Goal: Book appointment/travel/reservation

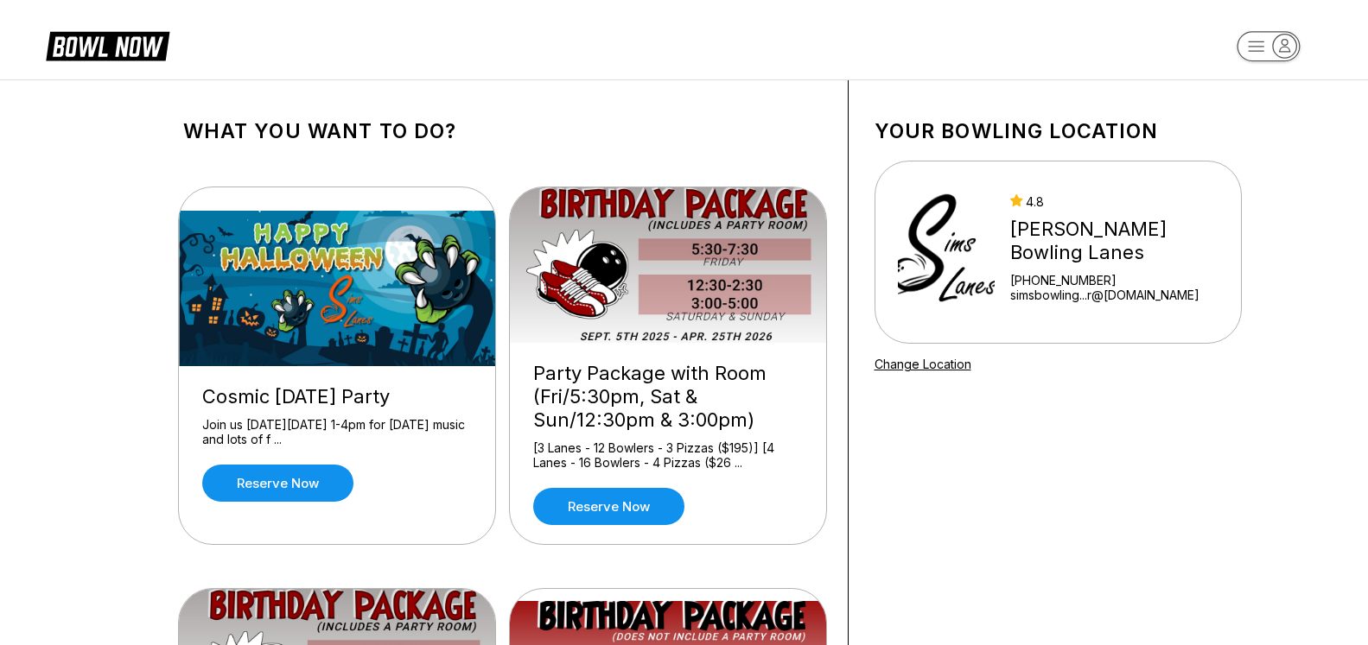
scroll to position [176, 0]
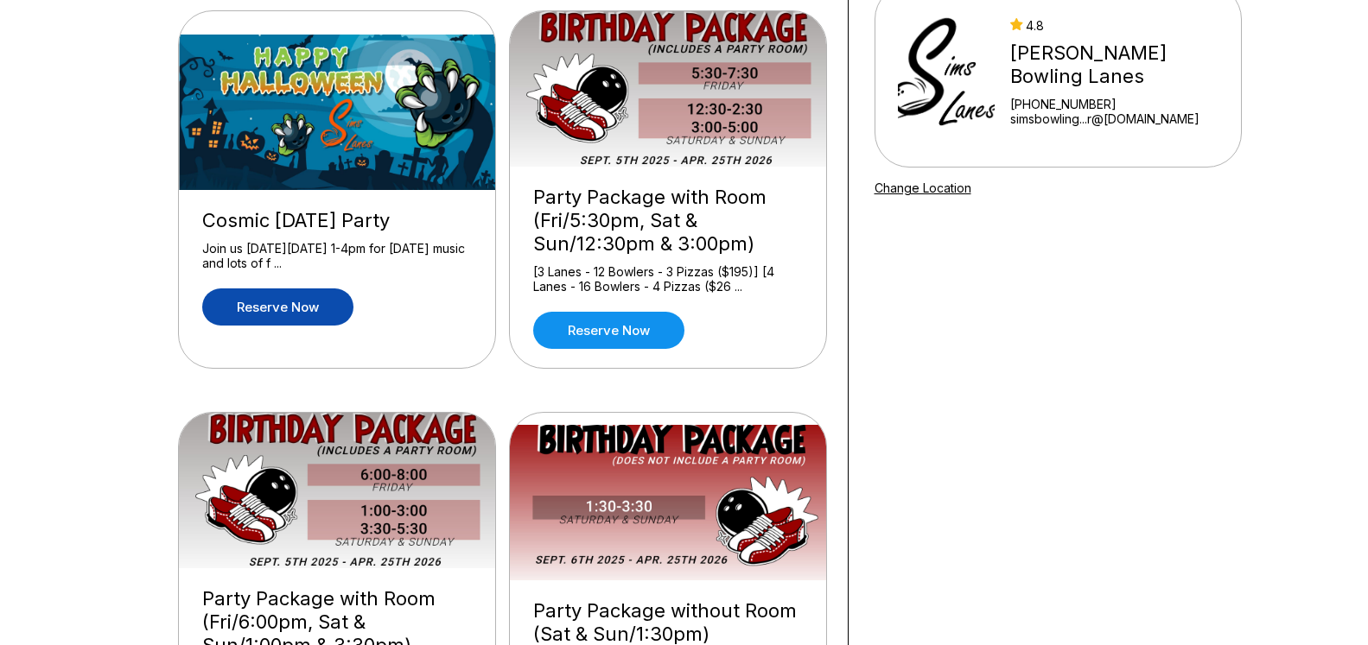
click at [319, 319] on link "Reserve now" at bounding box center [277, 307] width 151 height 37
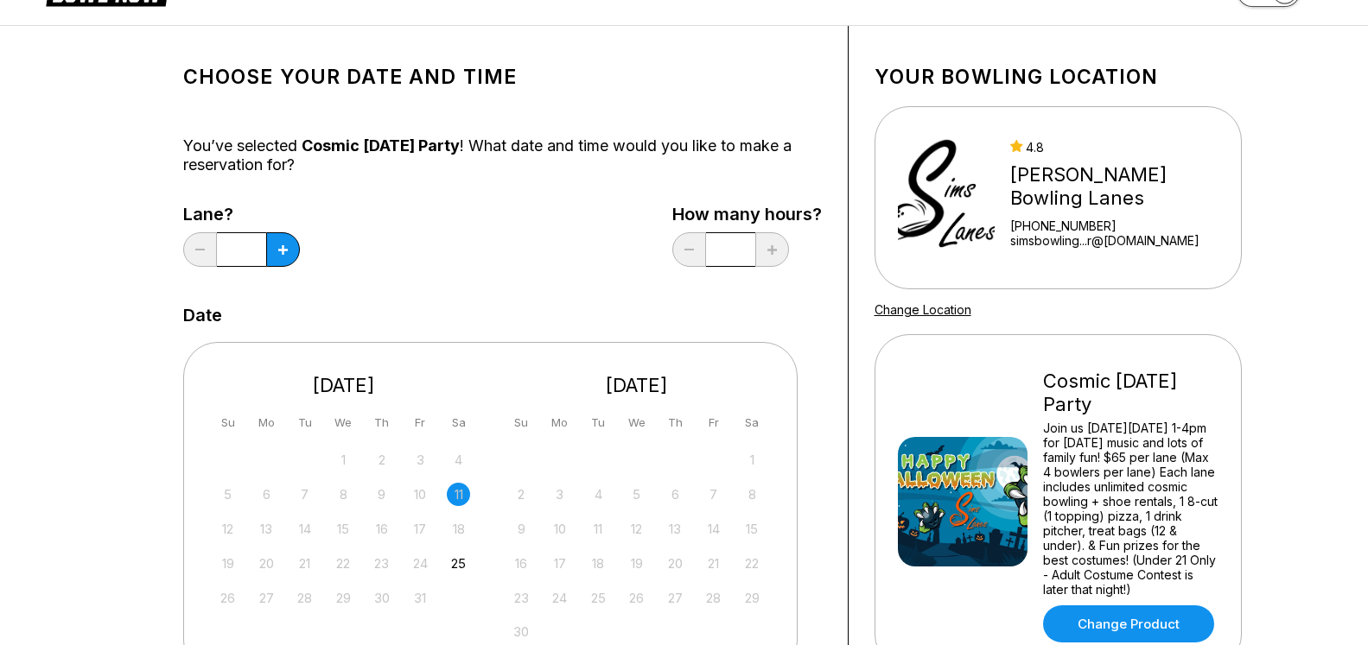
scroll to position [88, 0]
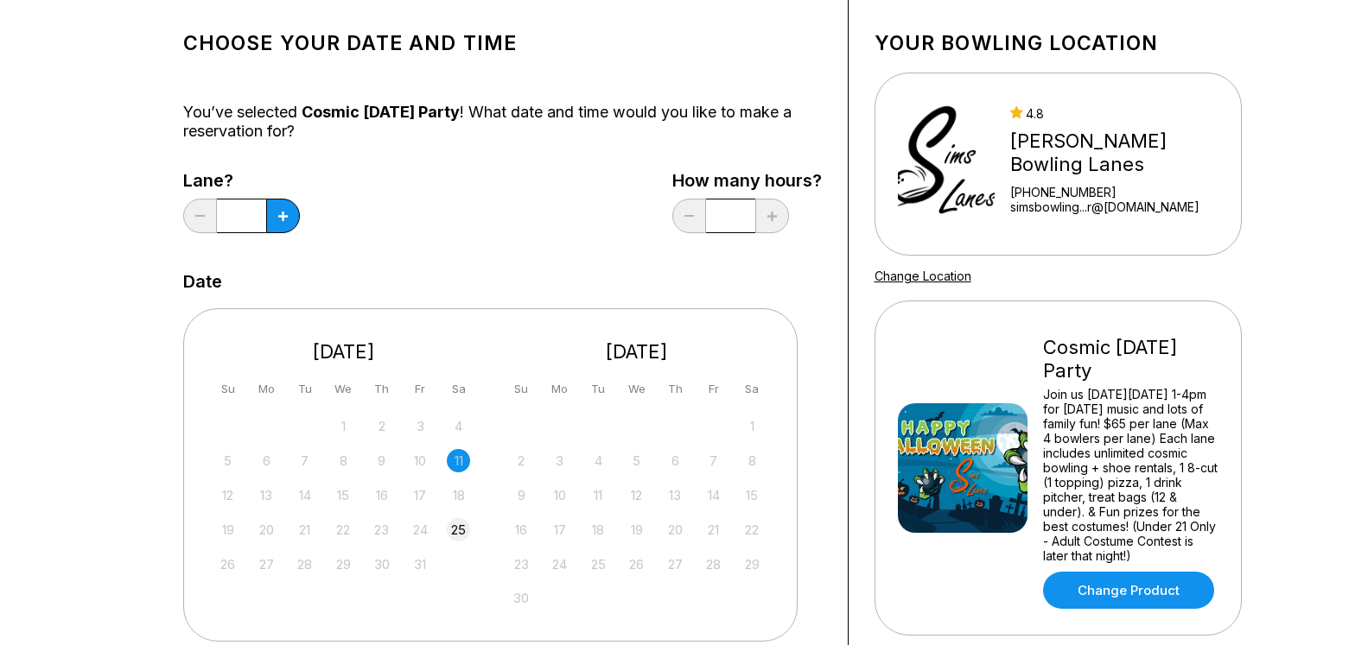
click at [456, 531] on div "25" at bounding box center [458, 529] width 23 height 23
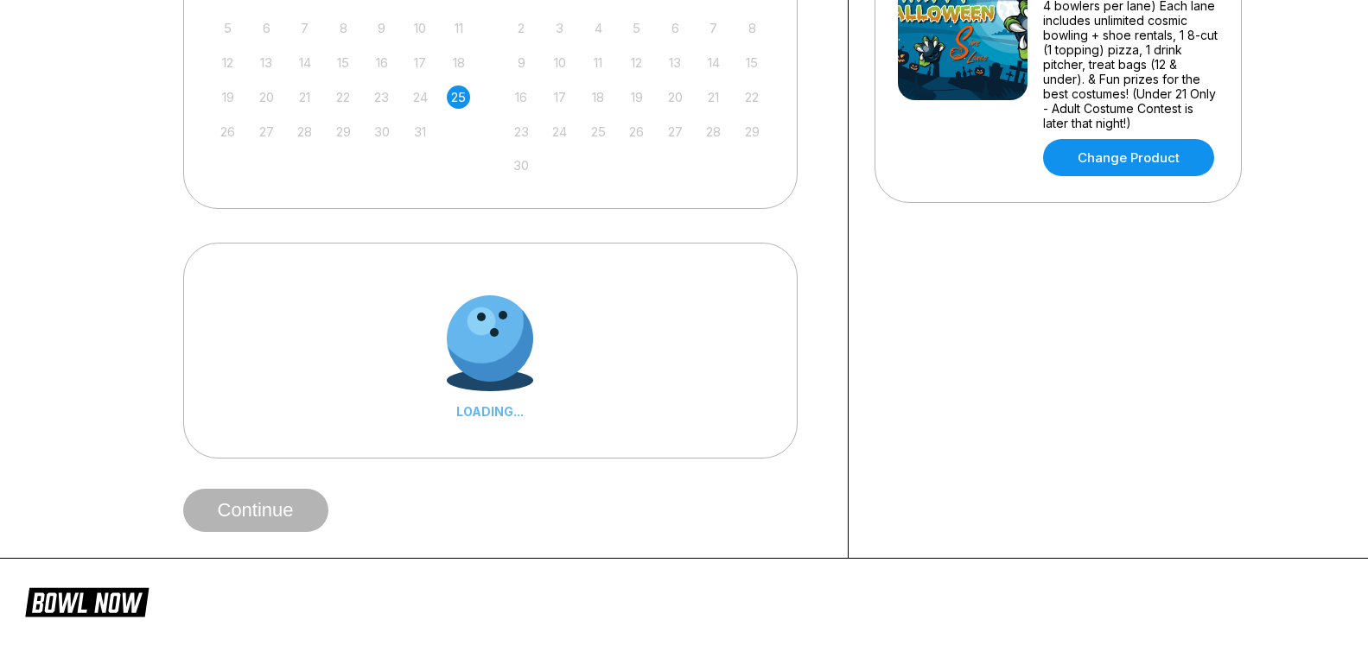
scroll to position [529, 0]
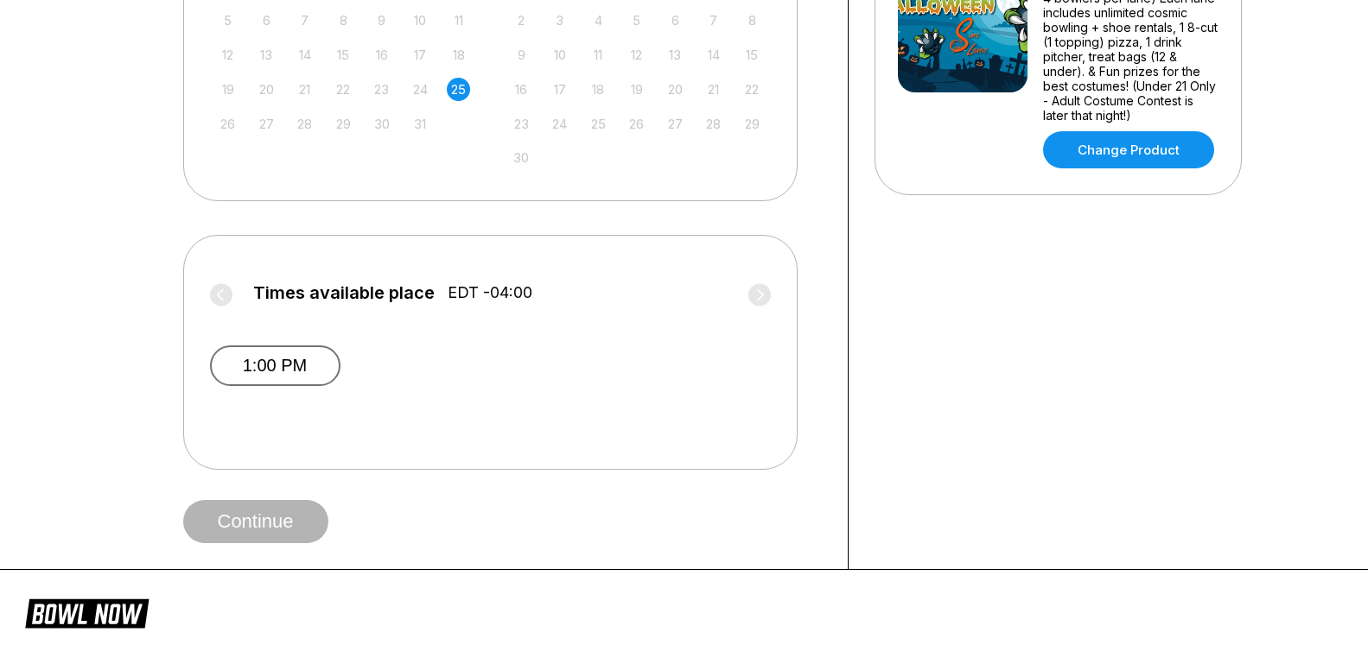
click at [332, 362] on button "1:00 PM" at bounding box center [275, 366] width 130 height 41
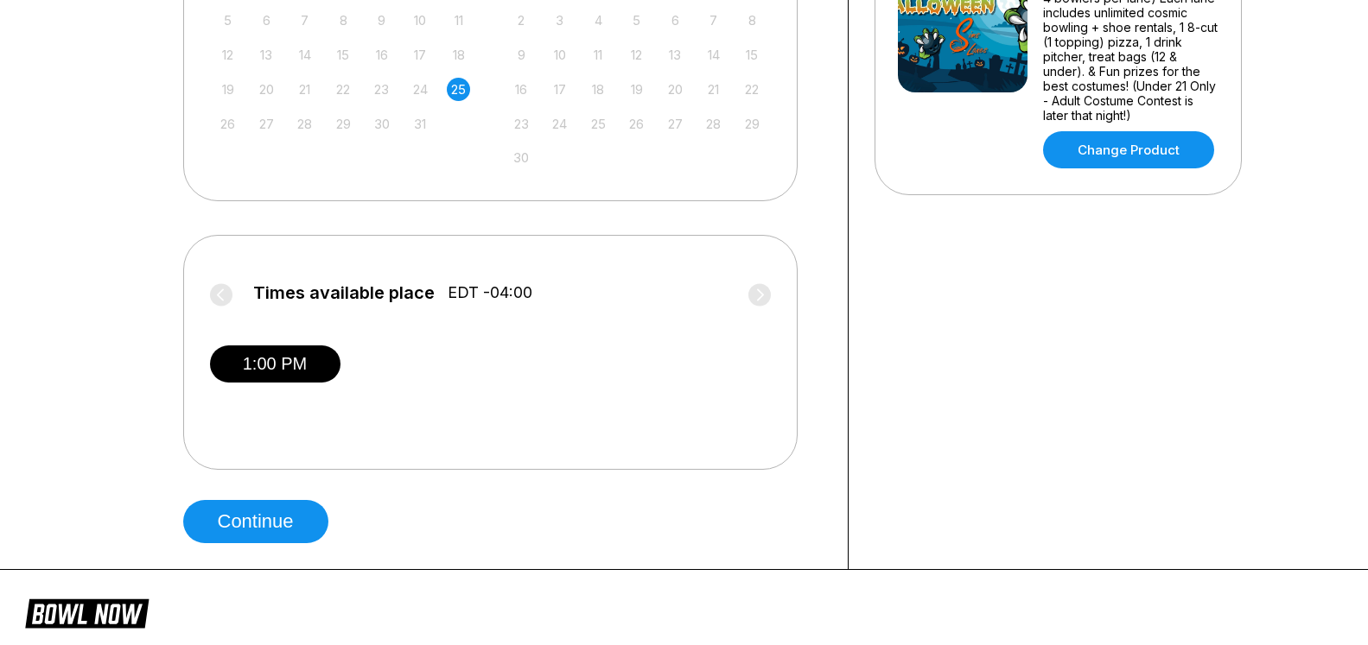
click at [299, 545] on div "Choose your Date and time You’ve selected Cosmic Halloween Party ! What date an…" at bounding box center [502, 61] width 691 height 1018
click at [298, 538] on button "Continue" at bounding box center [255, 521] width 145 height 43
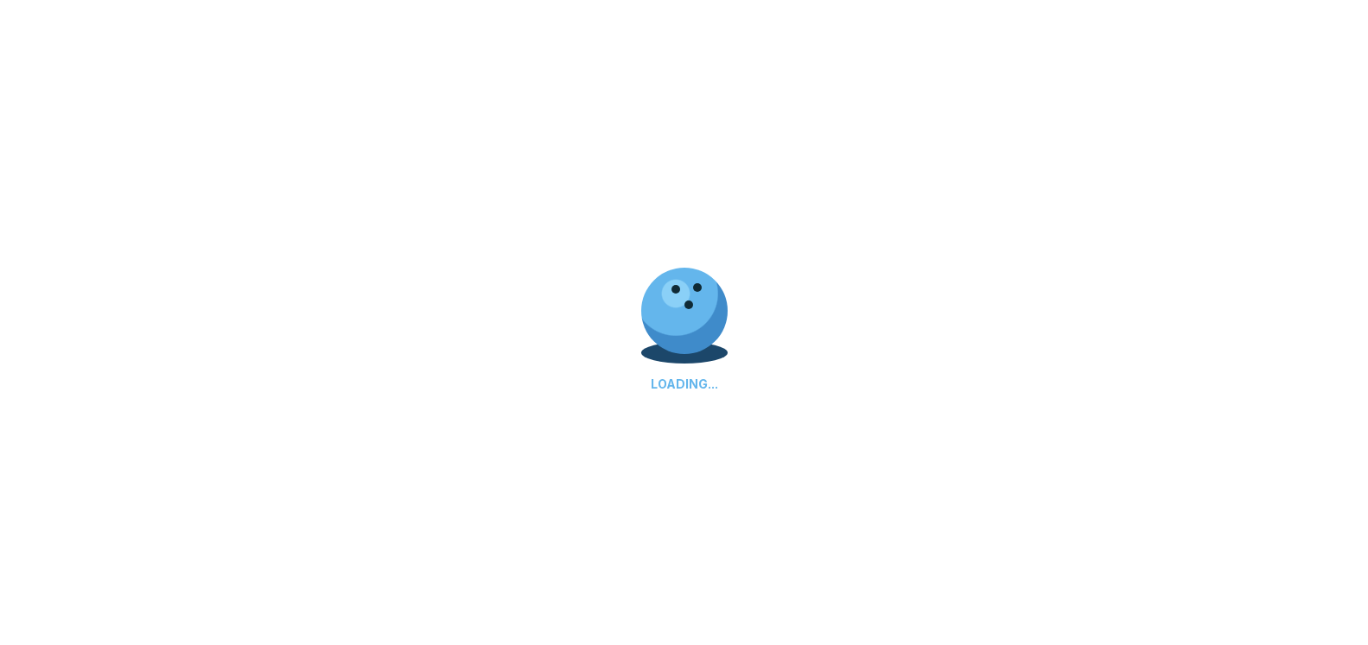
select select "**"
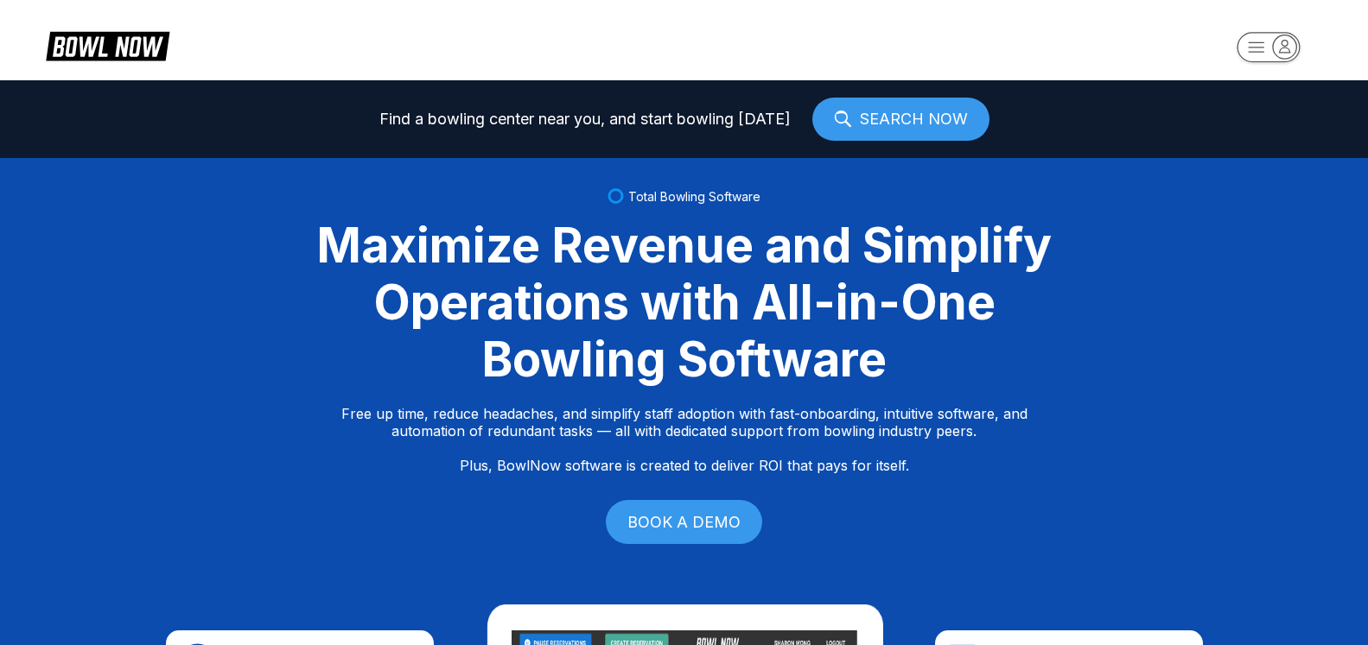
click at [1291, 46] on icon "button" at bounding box center [1284, 46] width 23 height 23
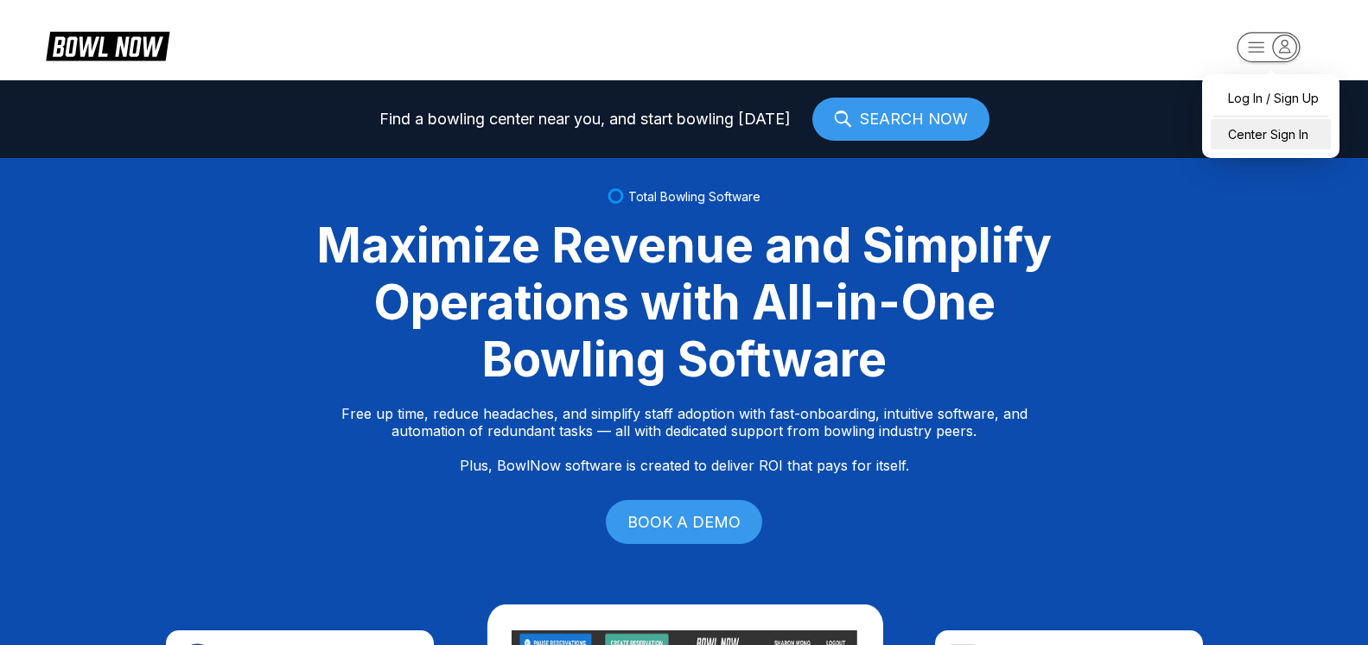
click at [1285, 140] on div "Center Sign In" at bounding box center [1271, 134] width 120 height 30
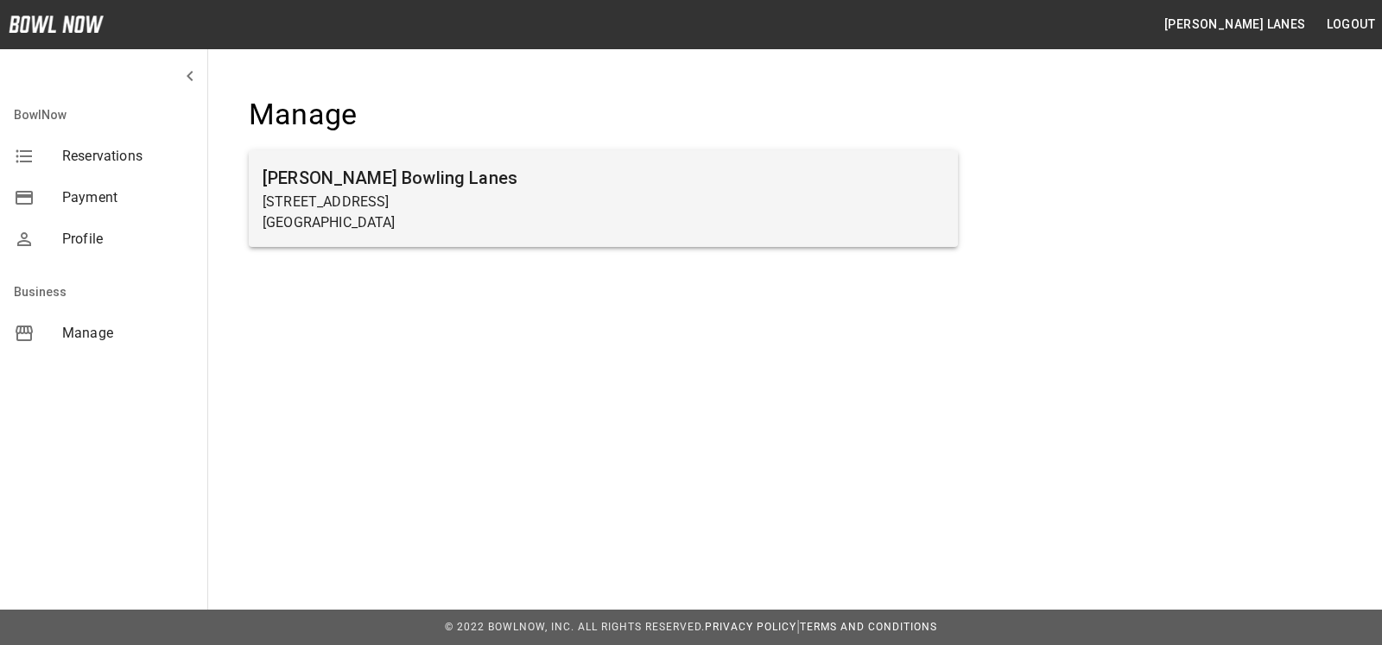
click at [458, 245] on div "[PERSON_NAME] Bowling Lanes [STREET_ADDRESS]" at bounding box center [603, 198] width 709 height 97
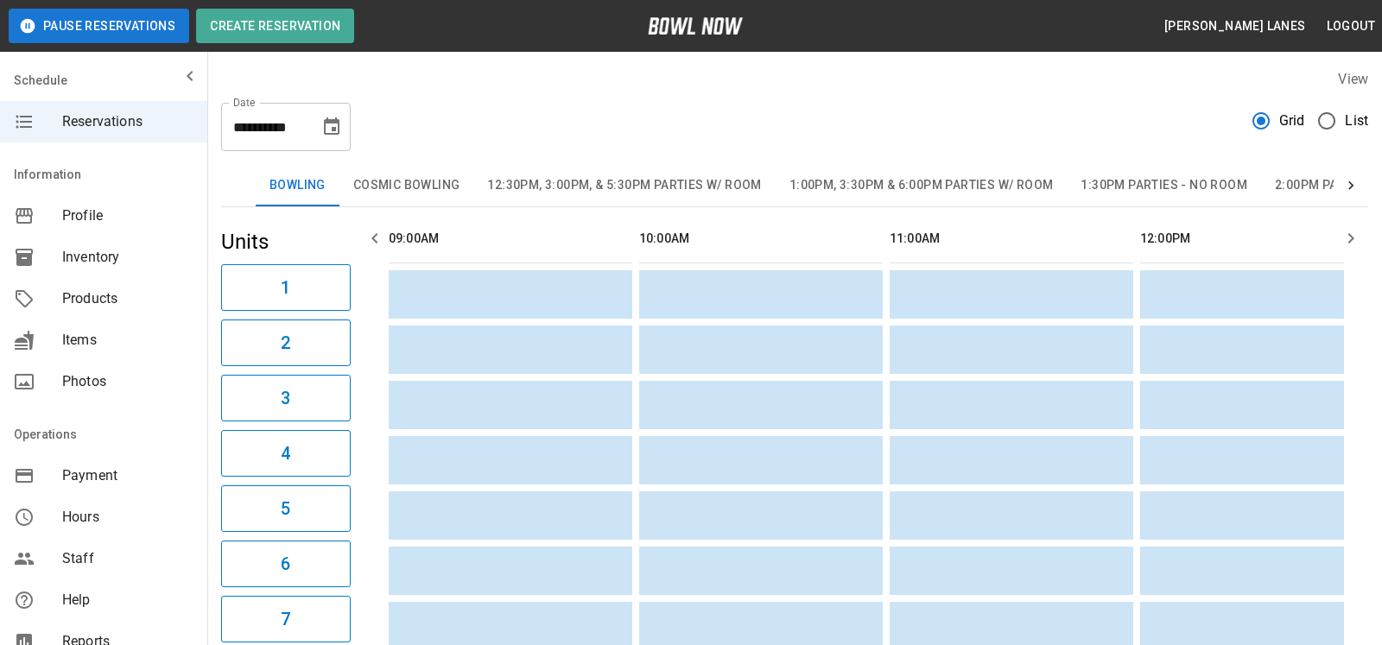
click at [1345, 124] on span "List" at bounding box center [1356, 121] width 23 height 21
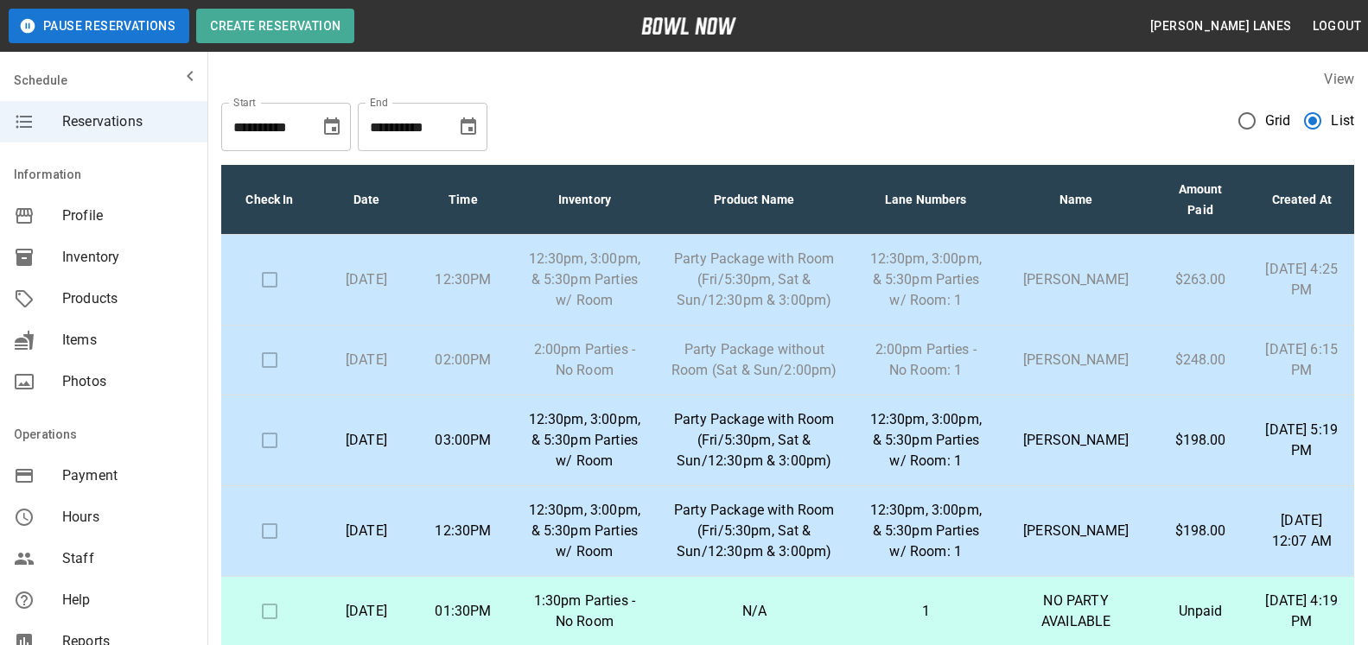
scroll to position [176, 0]
